Goal: Information Seeking & Learning: Find specific fact

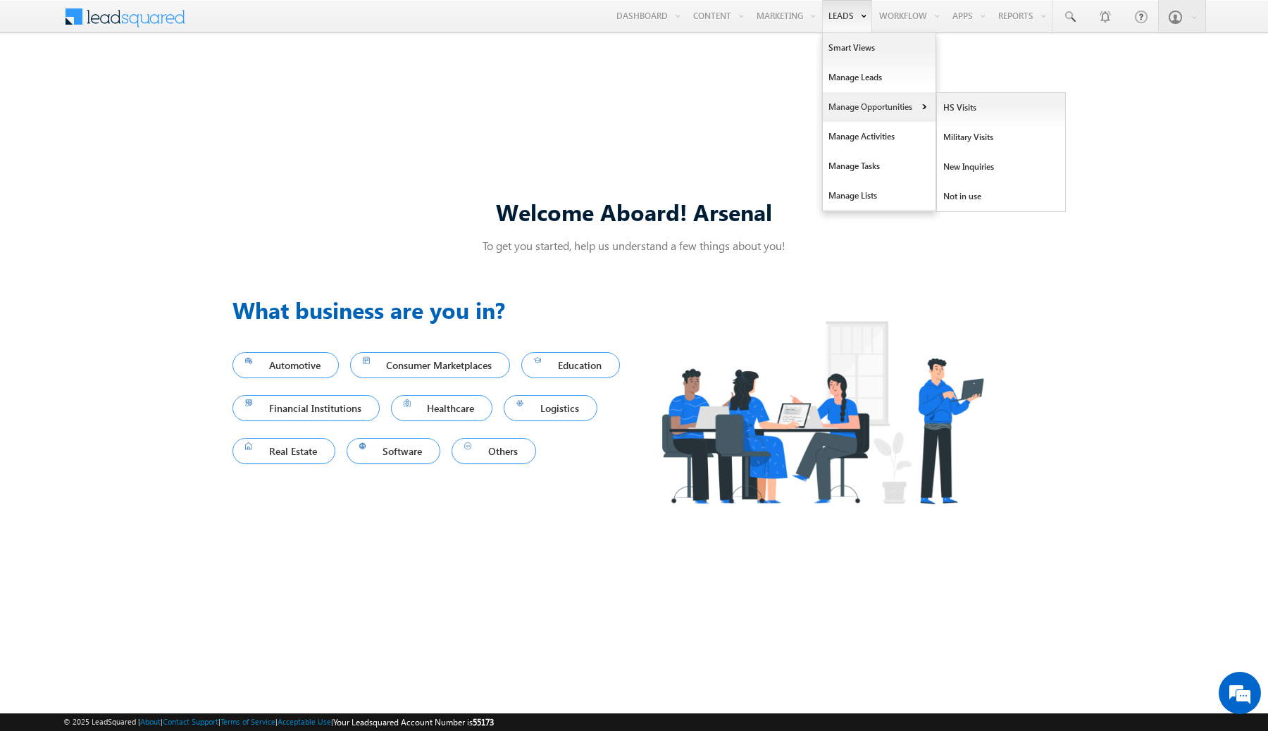
click at [870, 106] on link "Manage Opportunities" at bounding box center [879, 107] width 113 height 30
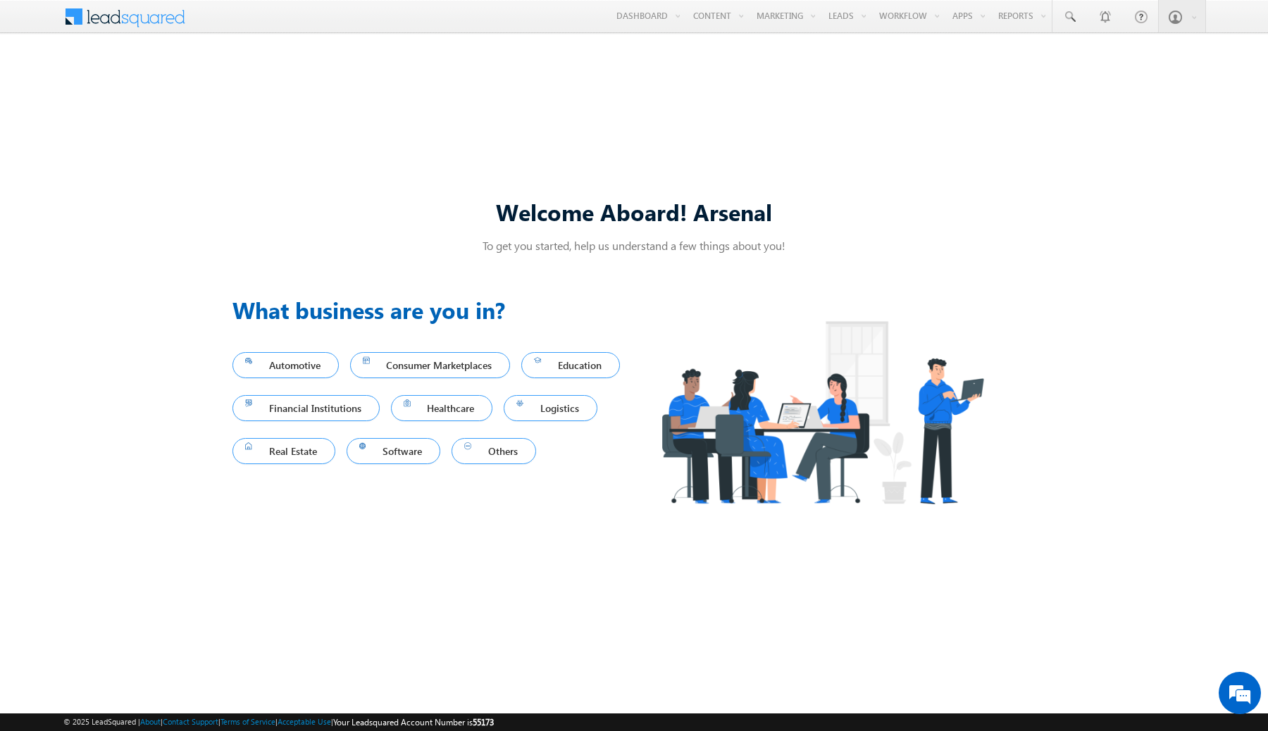
click at [626, 249] on p "To get you started, help us understand a few things about you!" at bounding box center [634, 245] width 803 height 15
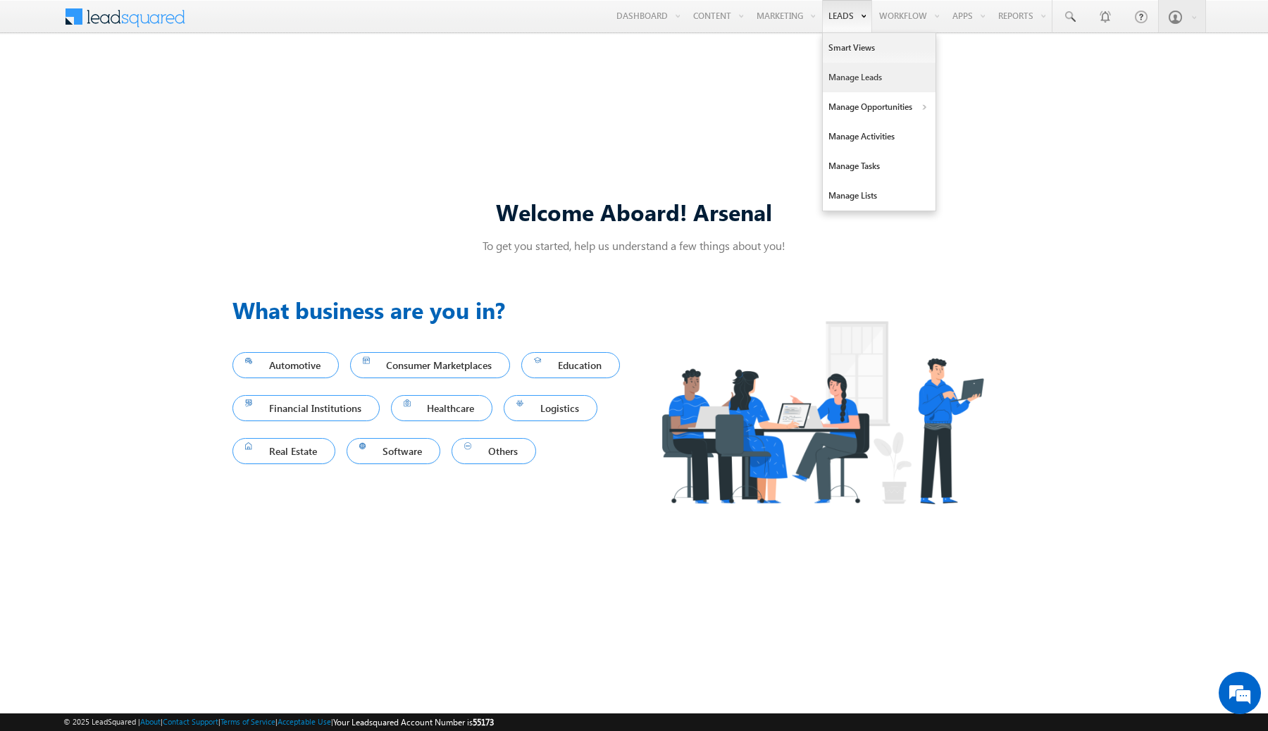
click at [869, 78] on link "Manage Leads" at bounding box center [879, 78] width 113 height 30
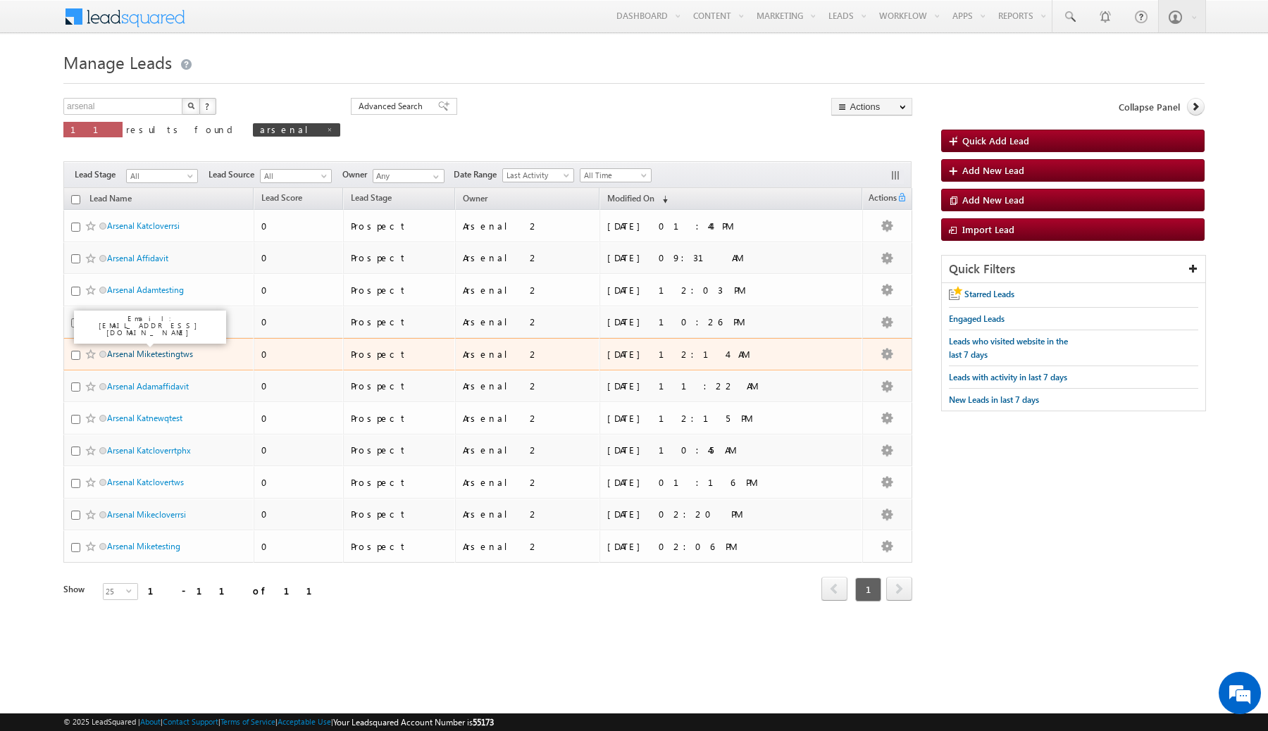
click at [179, 355] on link "Arsenal Miketestingtws" at bounding box center [150, 354] width 86 height 11
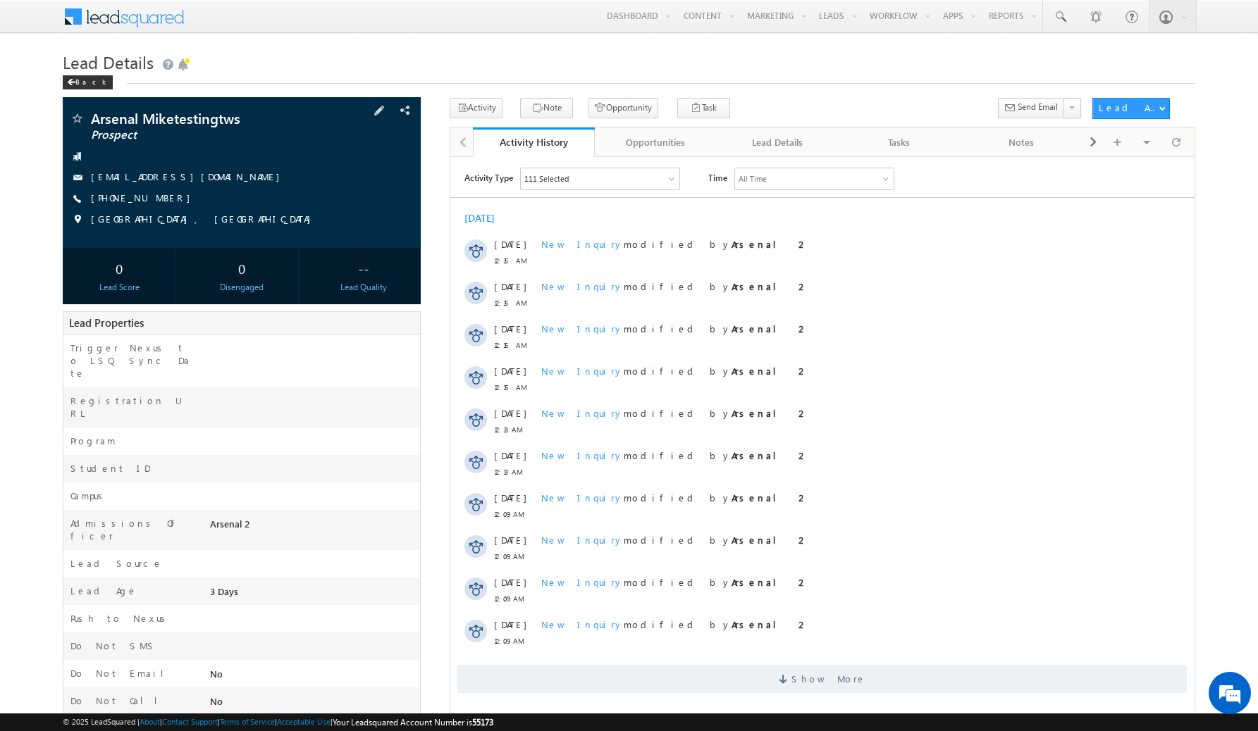
drag, startPoint x: 285, startPoint y: 177, endPoint x: 278, endPoint y: 178, distance: 7.2
click at [278, 178] on div "[EMAIL_ADDRESS][DOMAIN_NAME]" at bounding box center [242, 178] width 344 height 14
copy div "[EMAIL_ADDRESS][DOMAIN_NAME]"
